Goal: Information Seeking & Learning: Get advice/opinions

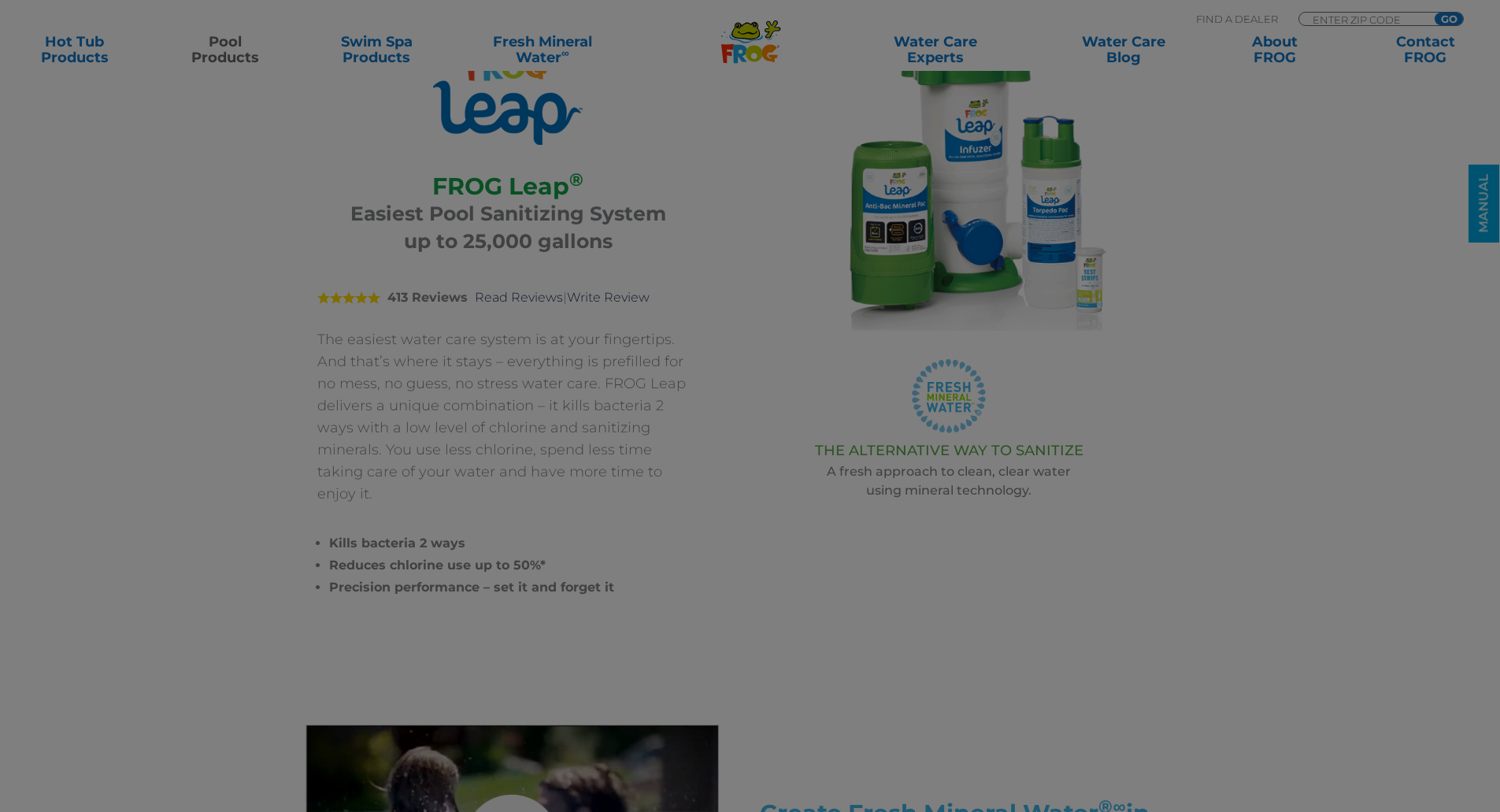
scroll to position [157, 0]
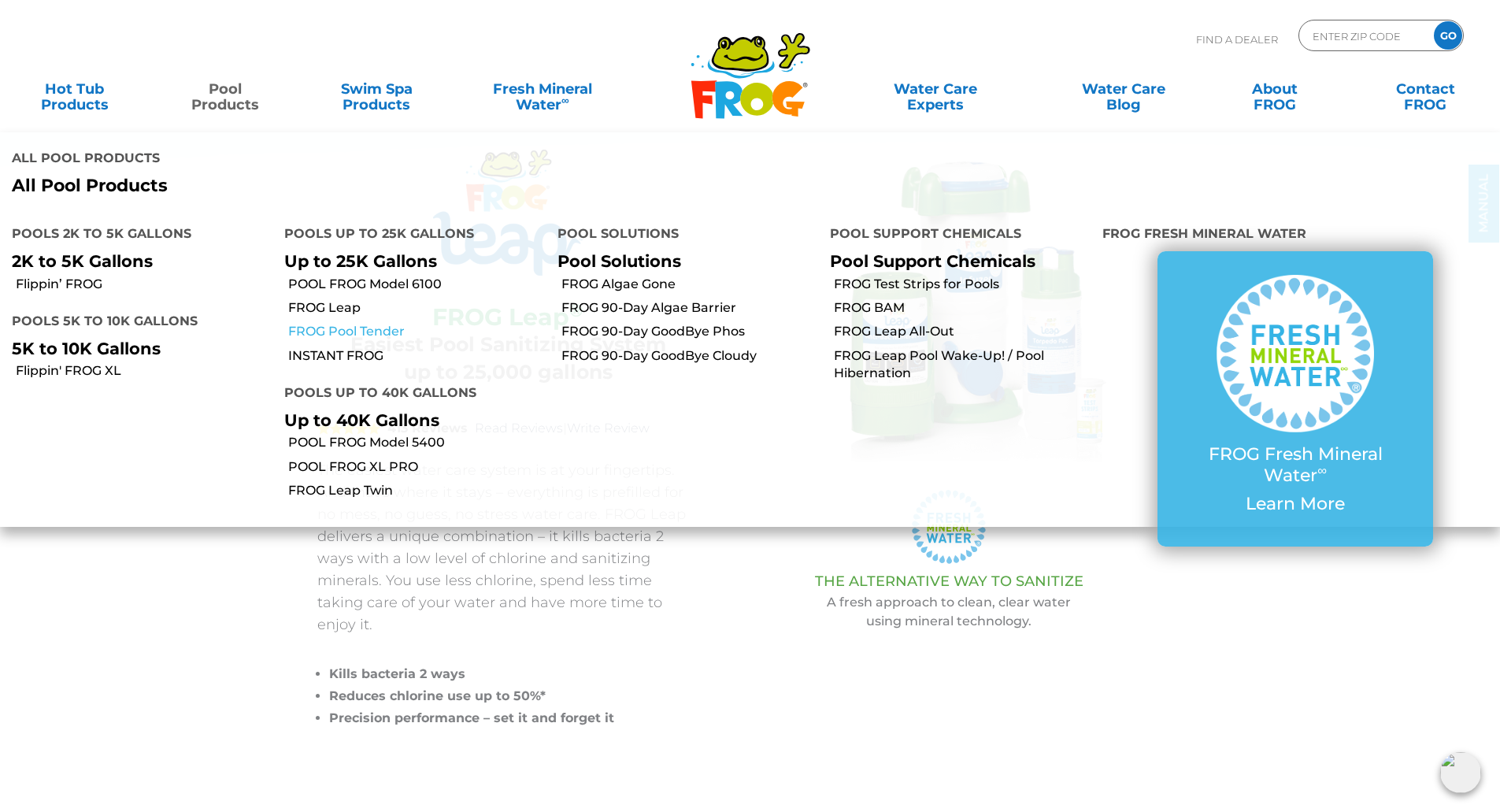
scroll to position [0, 0]
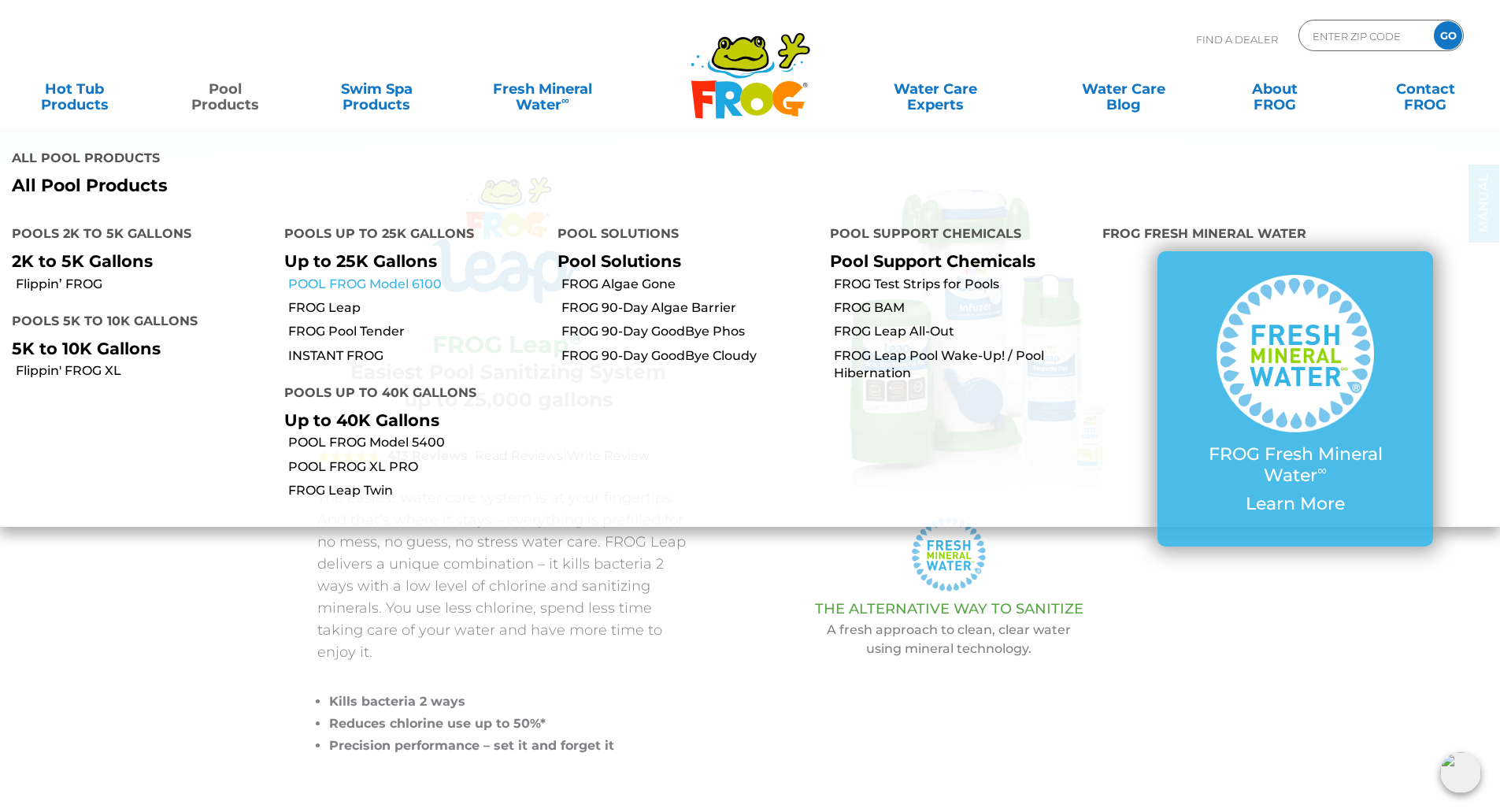
click at [333, 275] on link "POOL FROG Model 6100" at bounding box center [417, 284] width 257 height 18
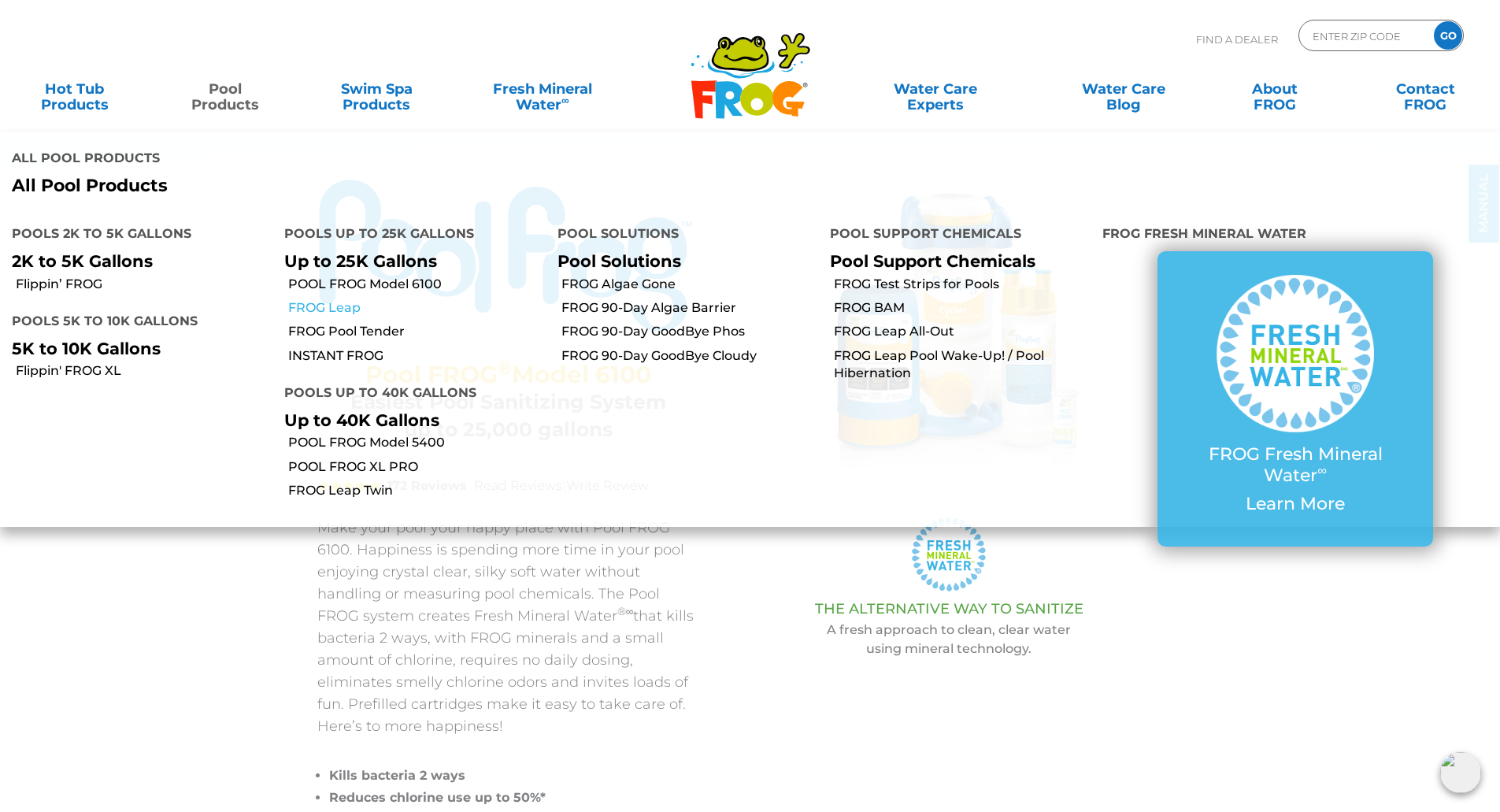
click at [310, 300] on link "FROG Leap" at bounding box center [417, 308] width 257 height 18
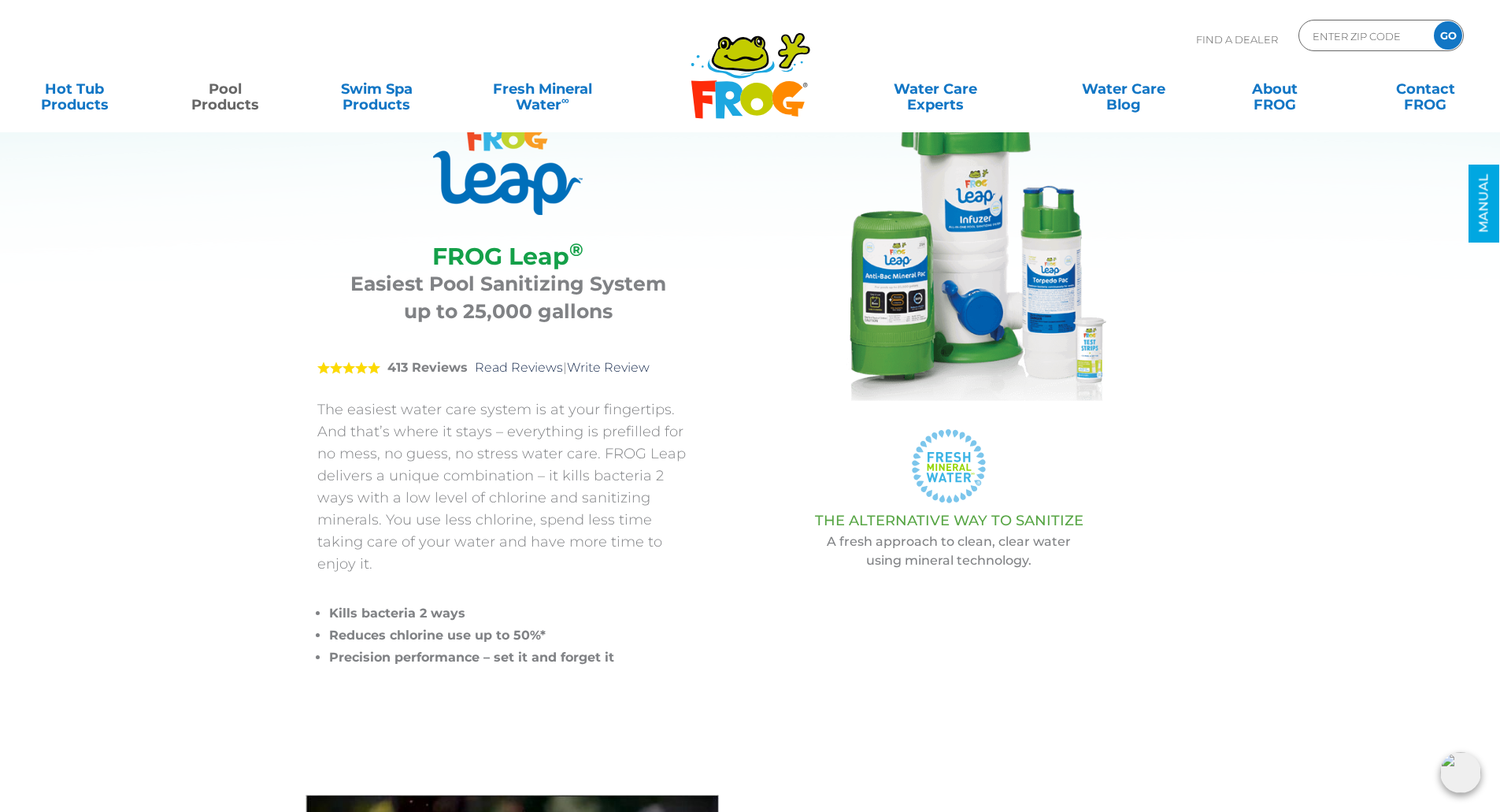
scroll to position [79, 0]
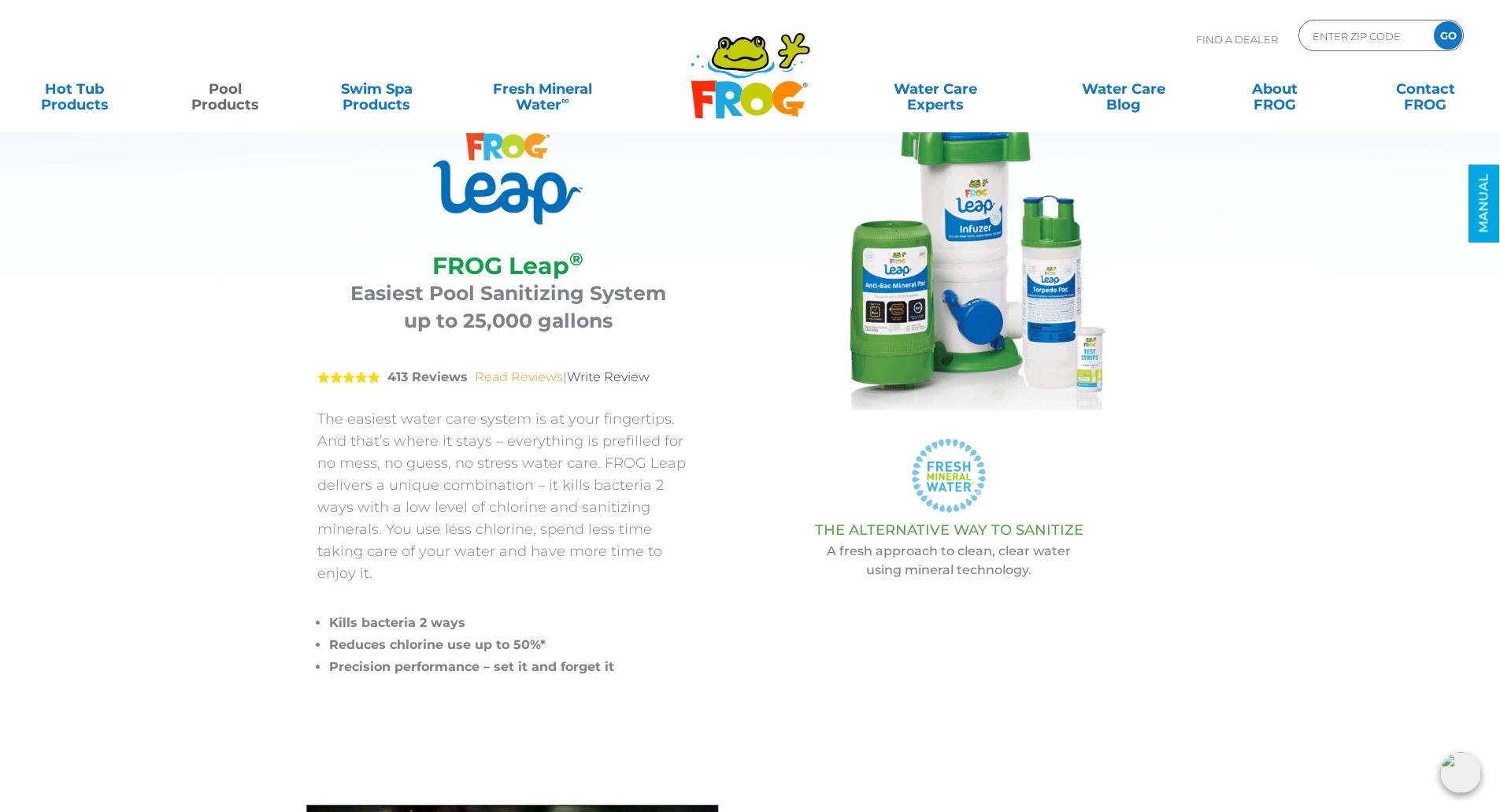
click at [475, 369] on link "Read Reviews" at bounding box center [518, 377] width 88 height 15
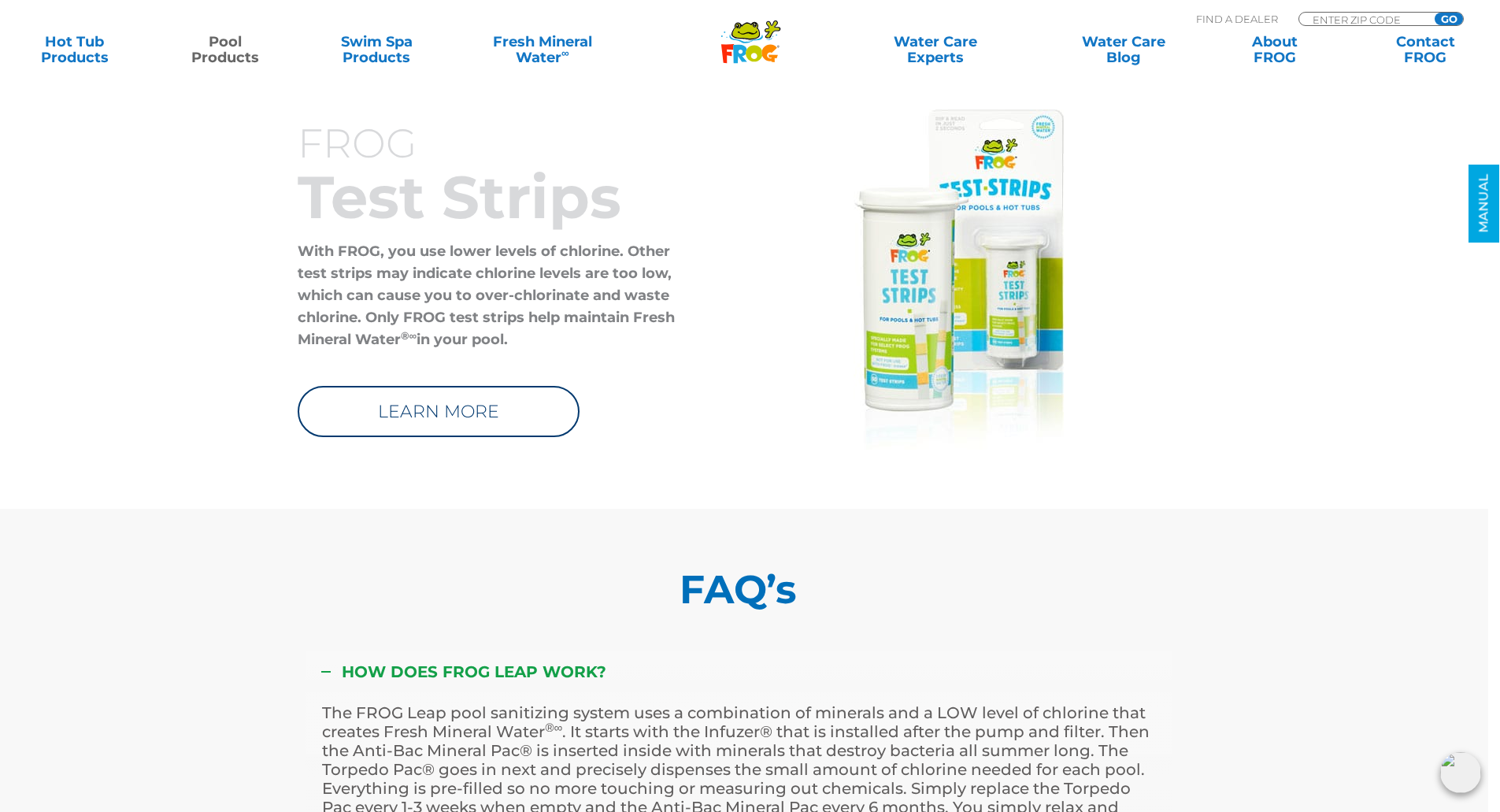
scroll to position [6202, 0]
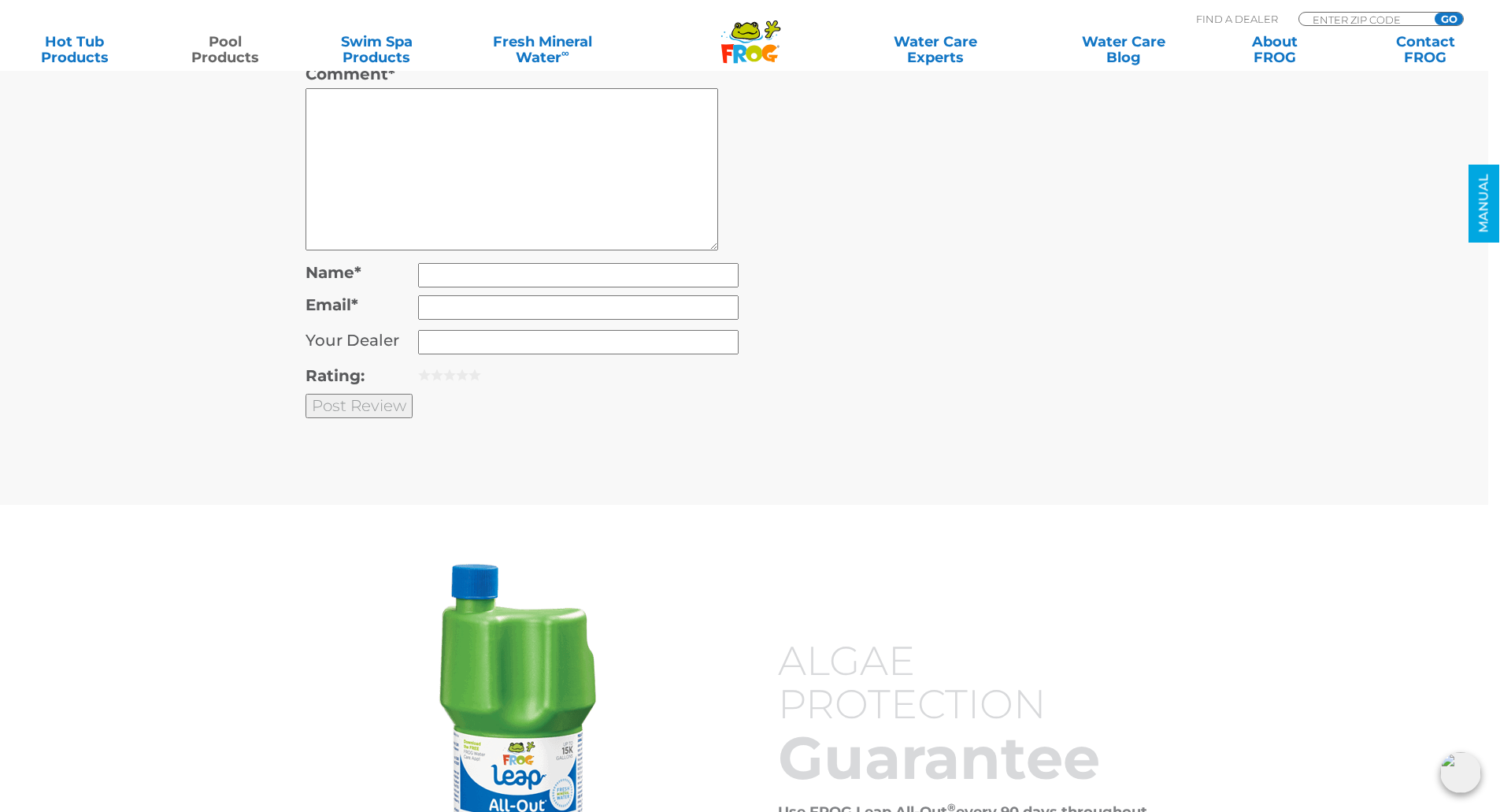
scroll to position [4750, 0]
